Goal: Transaction & Acquisition: Register for event/course

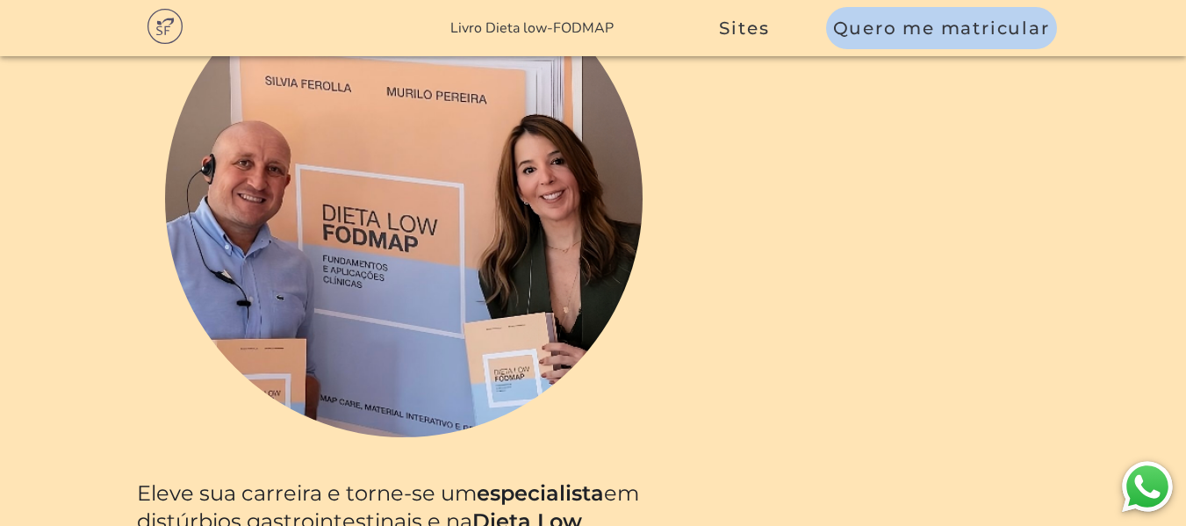
scroll to position [965, 0]
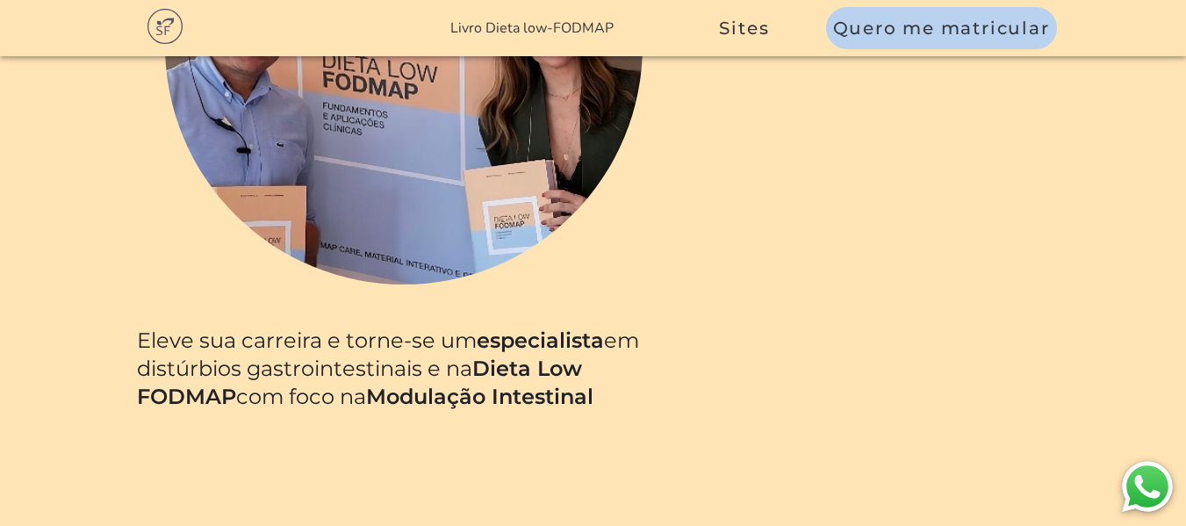
click at [520, 28] on link "Livro Dieta low-FODMAP" at bounding box center [531, 27] width 163 height 19
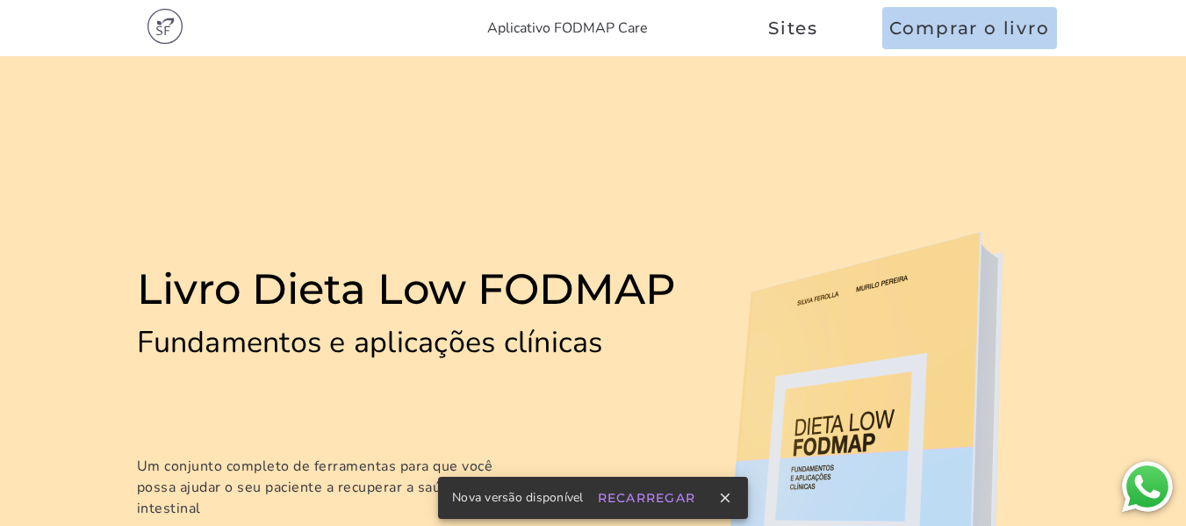
click at [176, 28] on img at bounding box center [164, 26] width 35 height 35
click at [174, 34] on img at bounding box center [164, 26] width 35 height 35
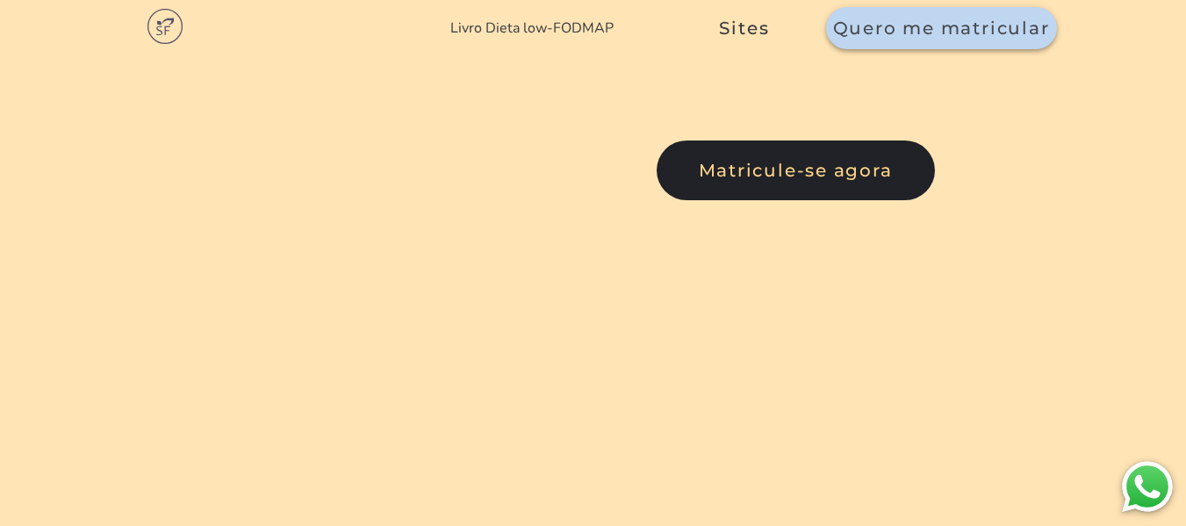
click at [885, 13] on button "Quero me matricular" at bounding box center [941, 28] width 231 height 42
